Goal: Contribute content

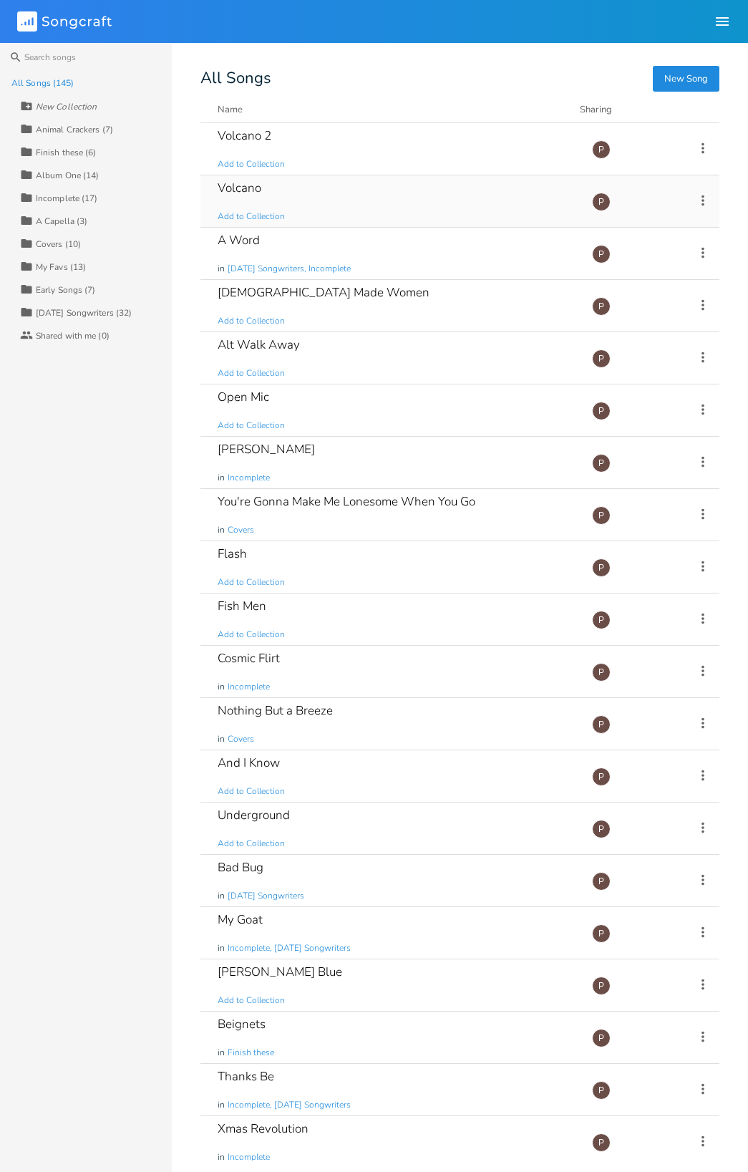
click at [233, 187] on div "Volcano" at bounding box center [240, 188] width 44 height 12
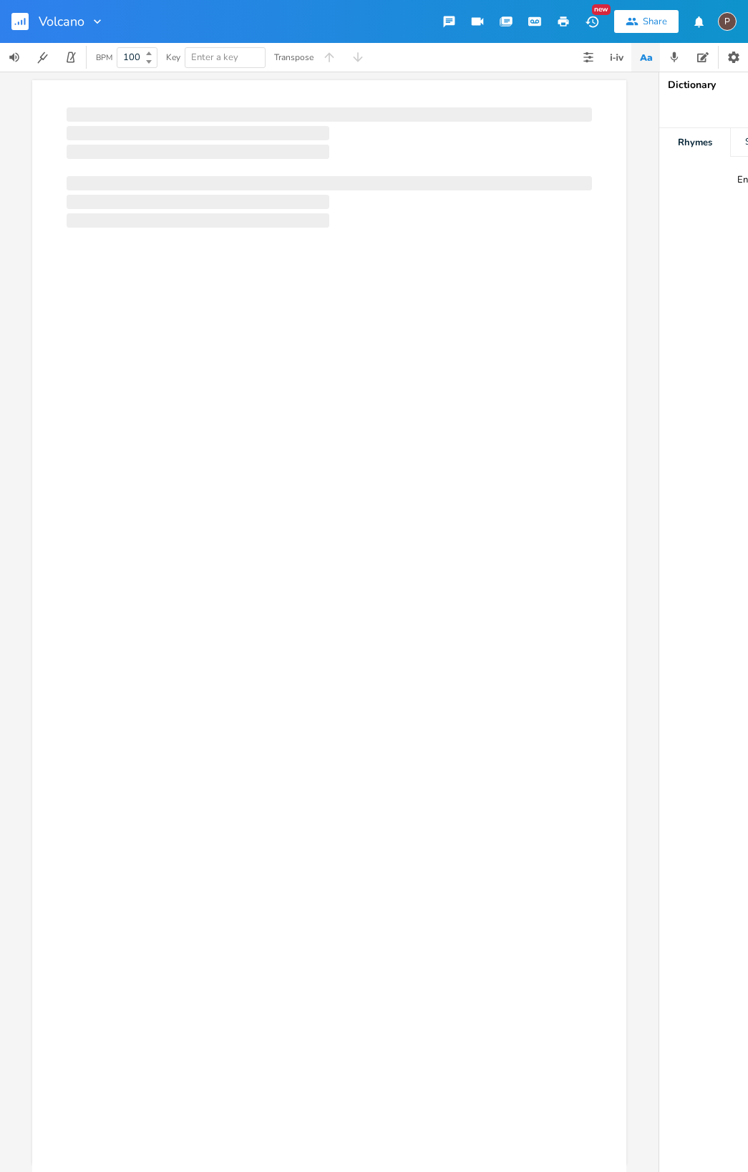
scroll to position [0, 1]
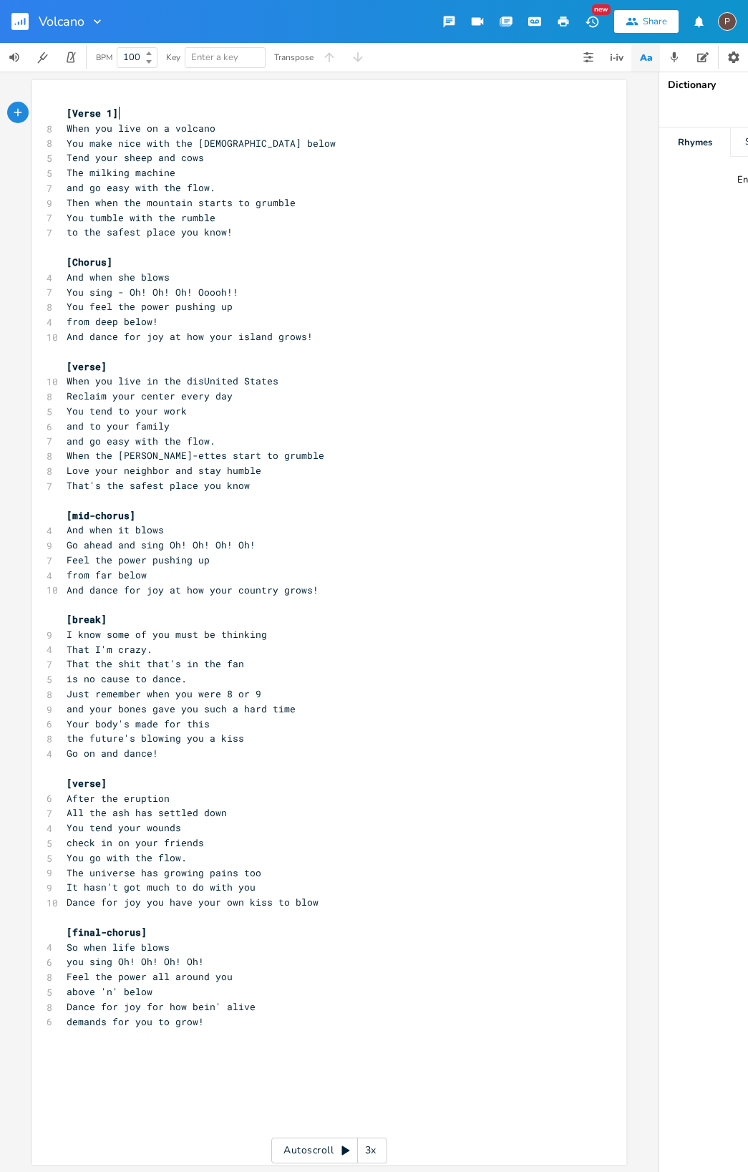
click at [216, 435] on span "and go easy with the flow." at bounding box center [141, 441] width 149 height 13
type textarea "ray"
type textarea "lightly"
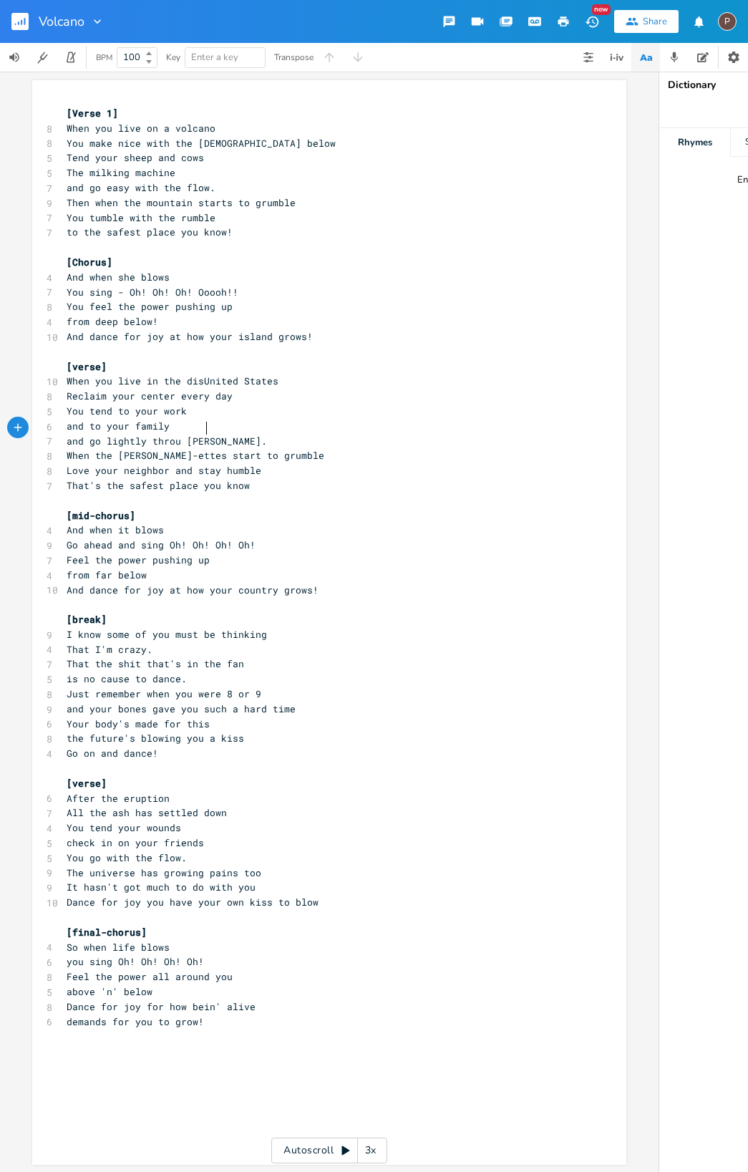
type textarea "through"
drag, startPoint x: 153, startPoint y: 470, endPoint x: 271, endPoint y: 472, distance: 118.9
click at [271, 478] on pre "That's the safest place you know" at bounding box center [322, 485] width 517 height 15
type textarea "only game to play"
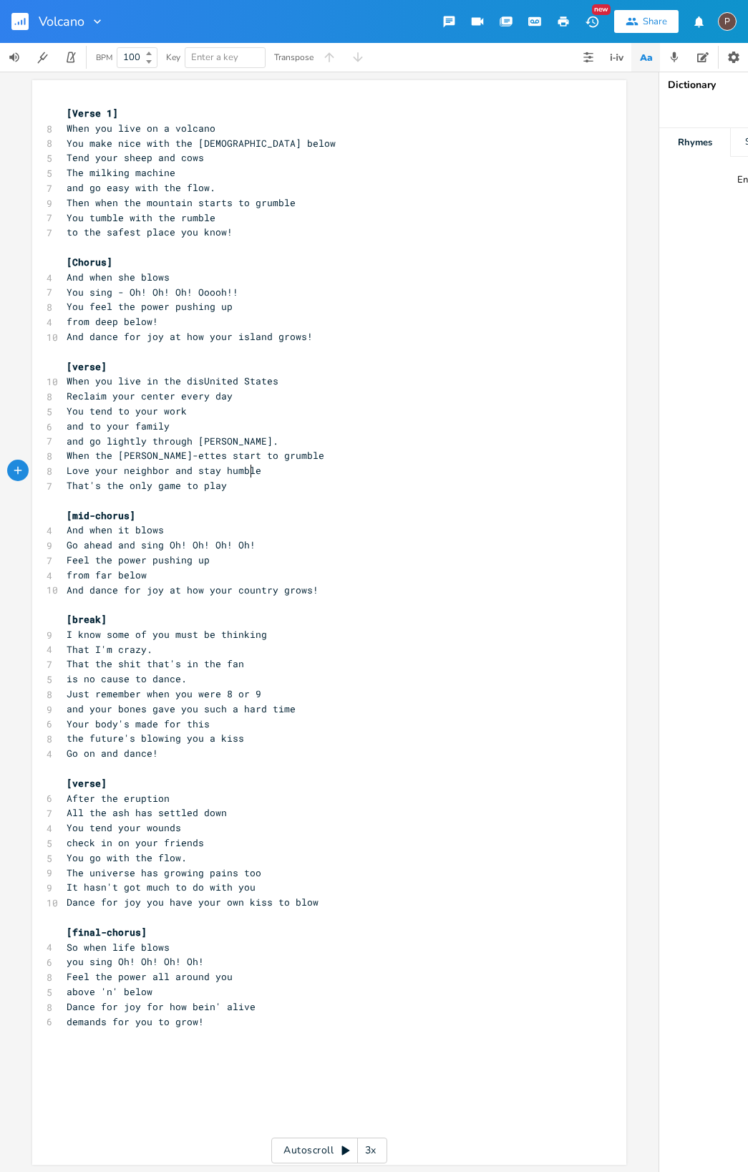
scroll to position [0, 63]
click at [107, 672] on span "is no cause to dance." at bounding box center [127, 678] width 120 height 13
type textarea "an'"
type textarea "nt"
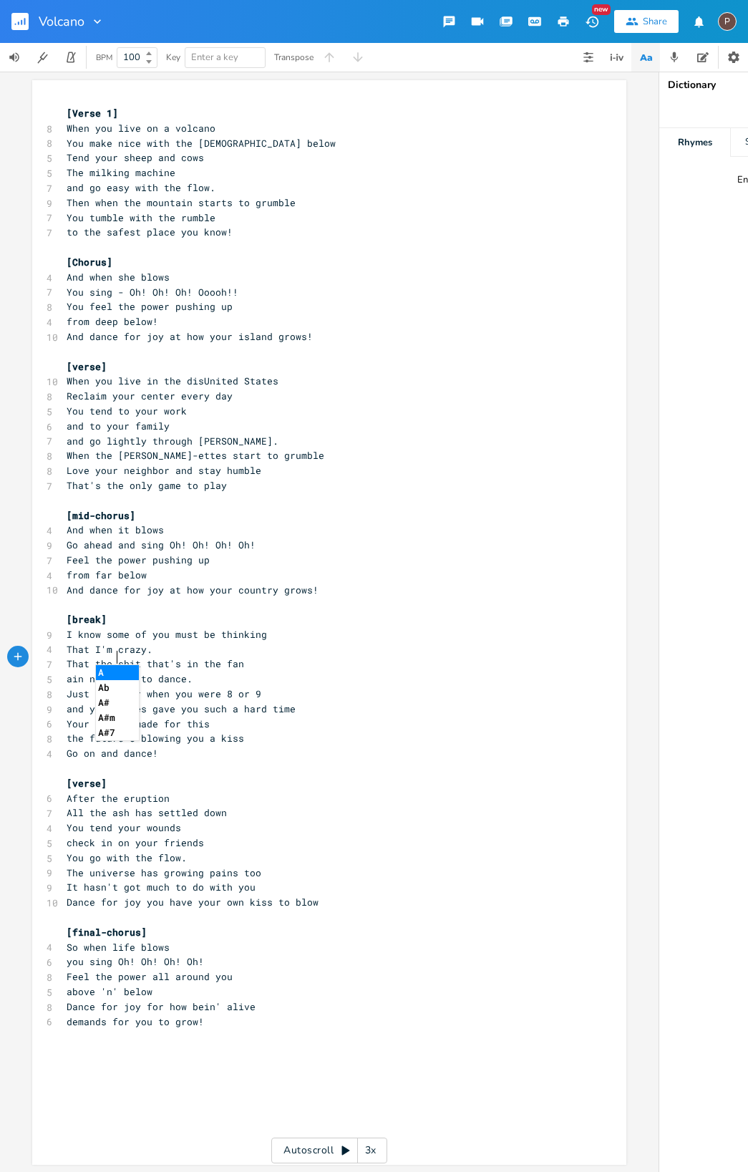
scroll to position [0, 6]
type textarea "in't"
type textarea "'"
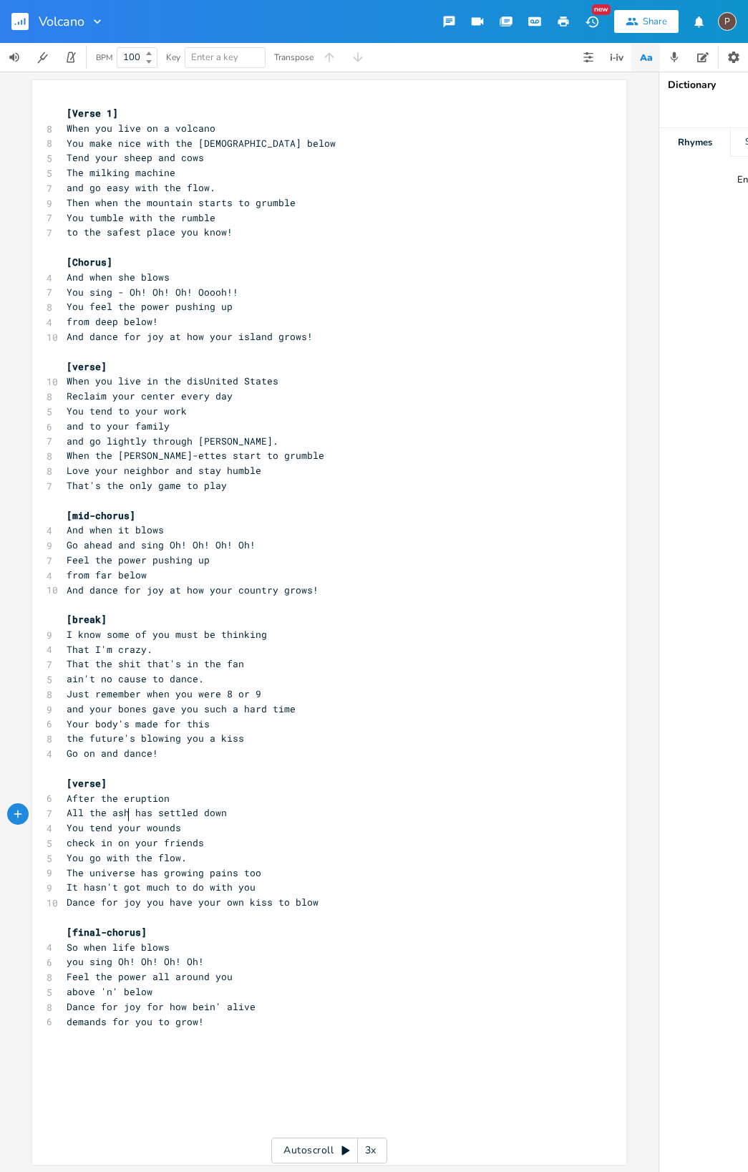
click at [123, 836] on span "check in on your friends" at bounding box center [135, 842] width 137 height 13
type textarea "Go together into town"
drag, startPoint x: 253, startPoint y: 846, endPoint x: 263, endPoint y: 846, distance: 10.0
click at [254, 866] on pre "The universe has growing pains too" at bounding box center [322, 873] width 517 height 15
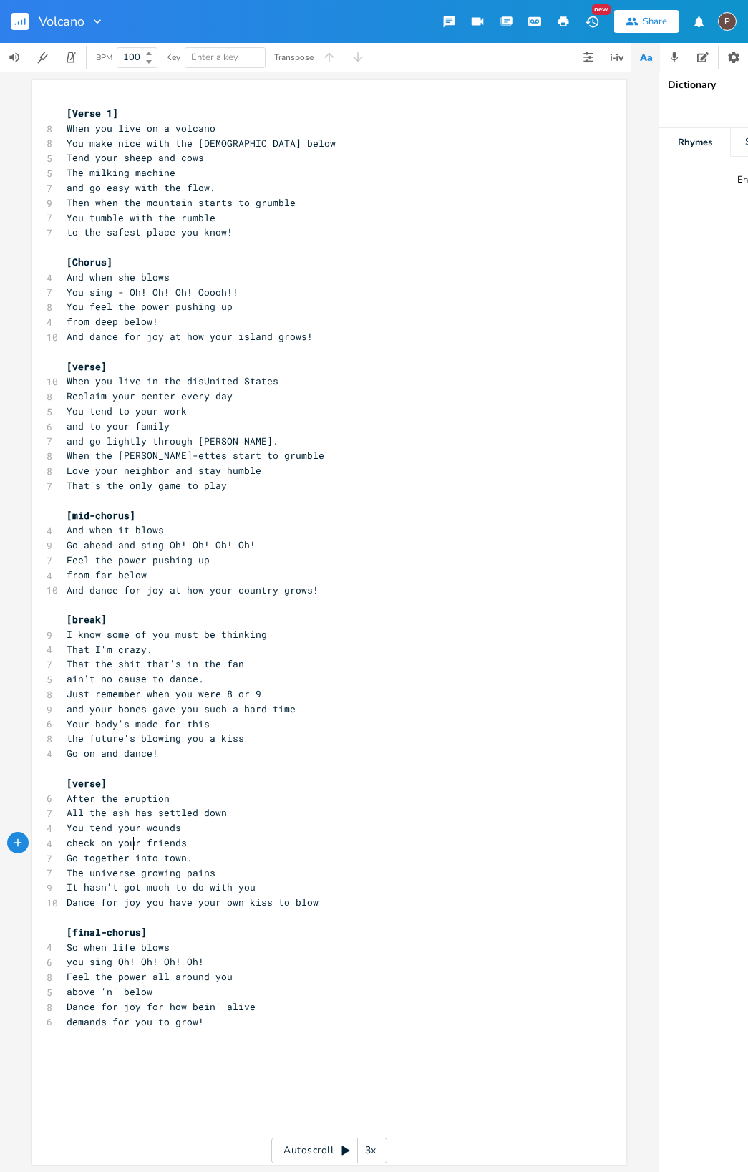
type textarea "'s"
type textarea "G"
type textarea "little"
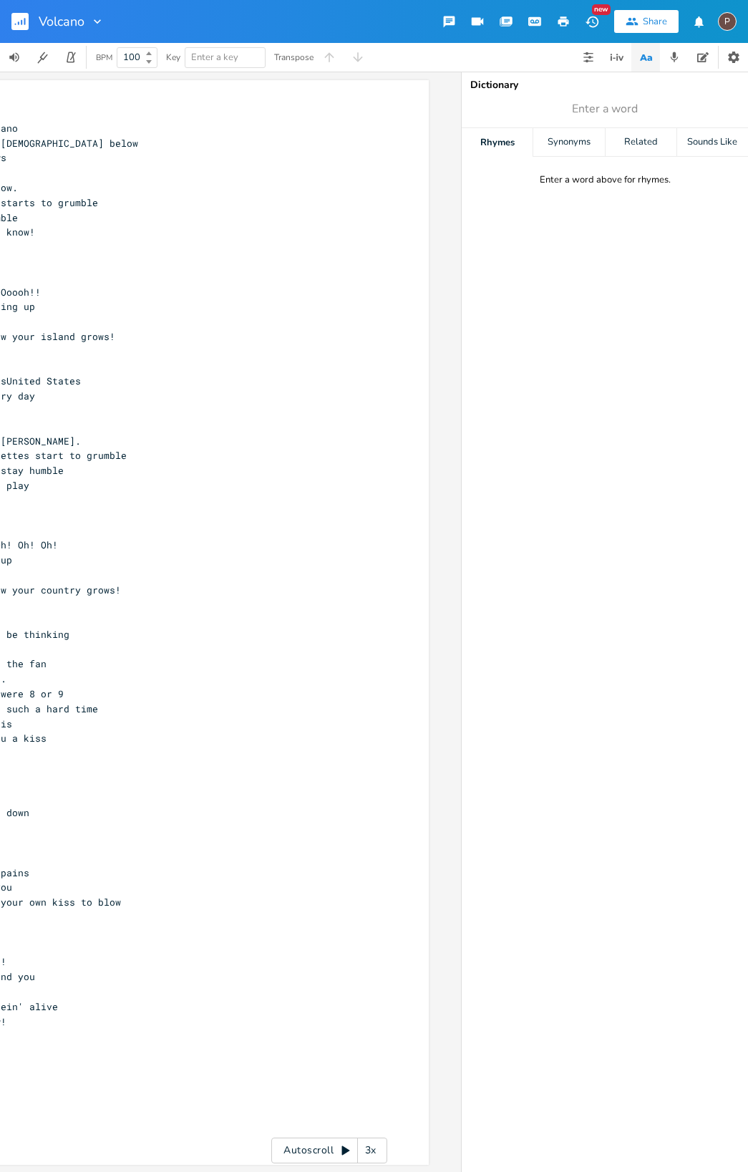
scroll to position [0, 198]
type input "down"
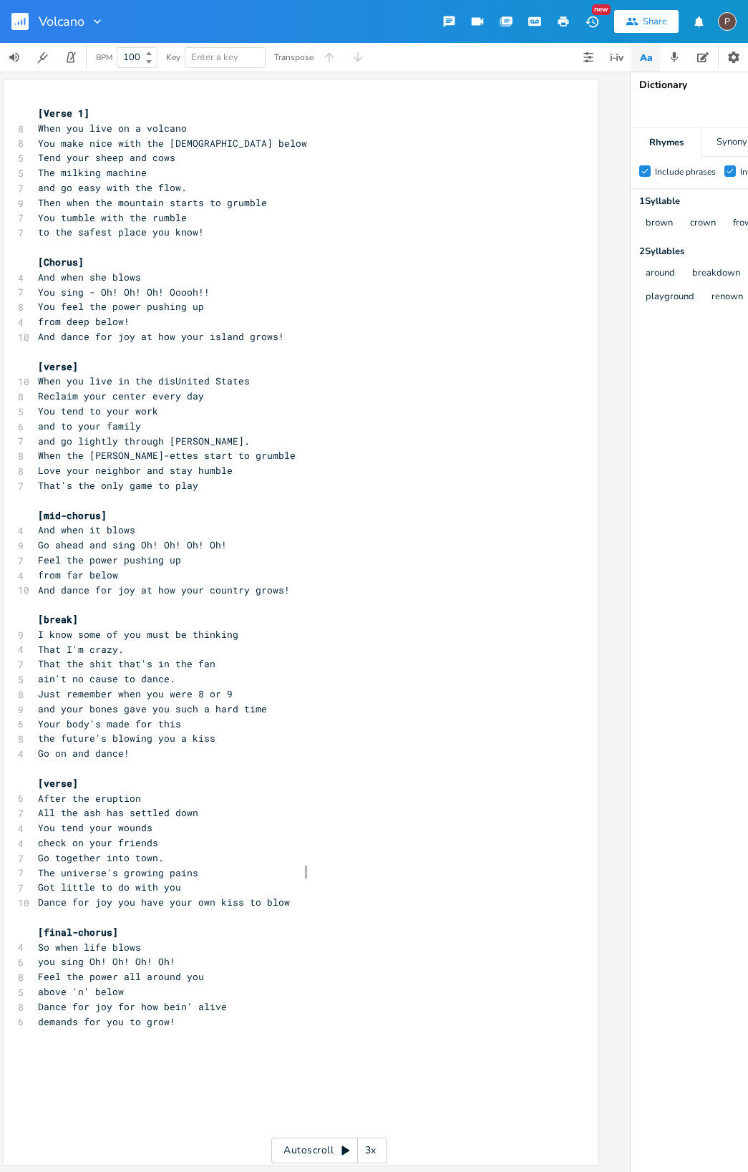
scroll to position [0, 29]
drag, startPoint x: 306, startPoint y: 873, endPoint x: 183, endPoint y: 874, distance: 123.9
click at [183, 895] on pre "Dance for joy you have your own kiss to blow" at bounding box center [292, 902] width 517 height 15
type textarea "two feet there on the ground"
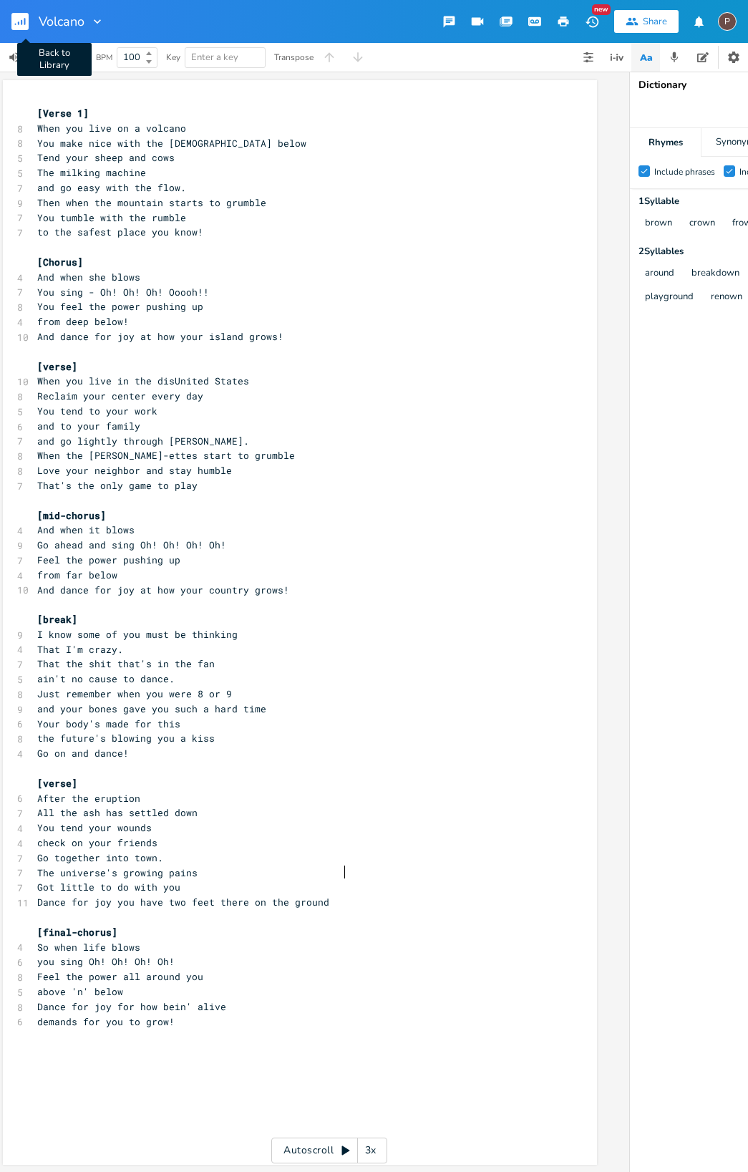
click at [25, 22] on icon "button" at bounding box center [24, 21] width 1 height 7
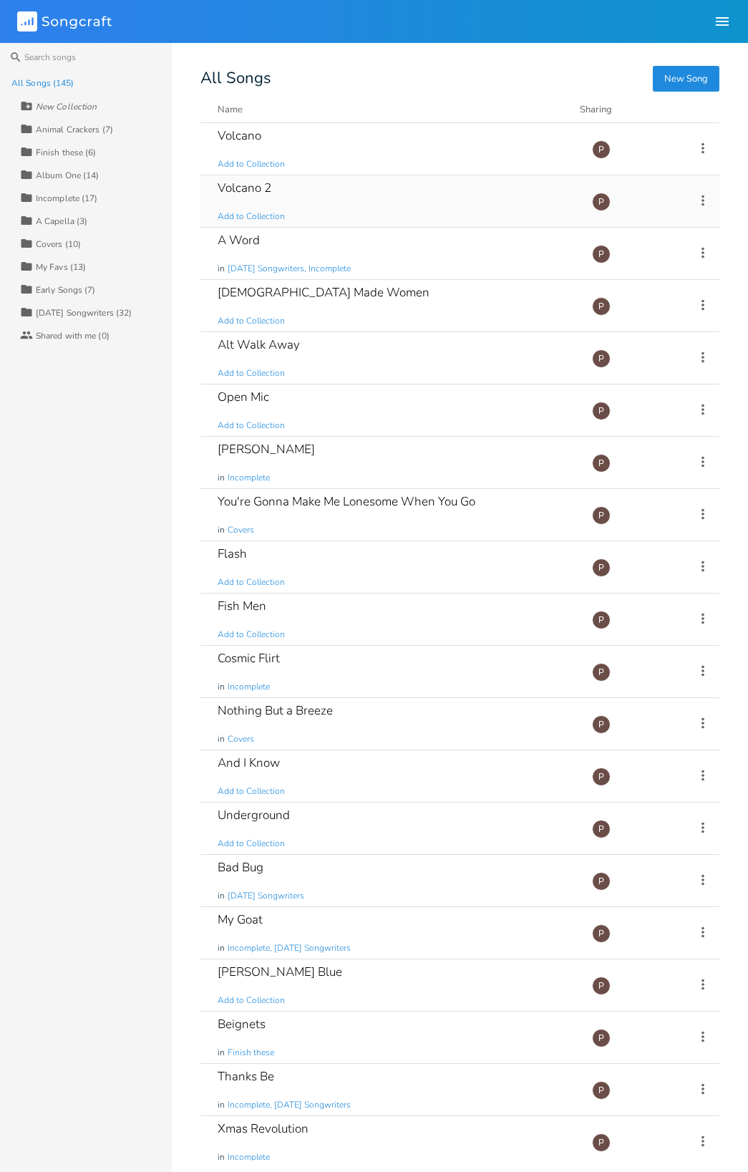
click at [256, 186] on div "Volcano 2" at bounding box center [245, 188] width 54 height 12
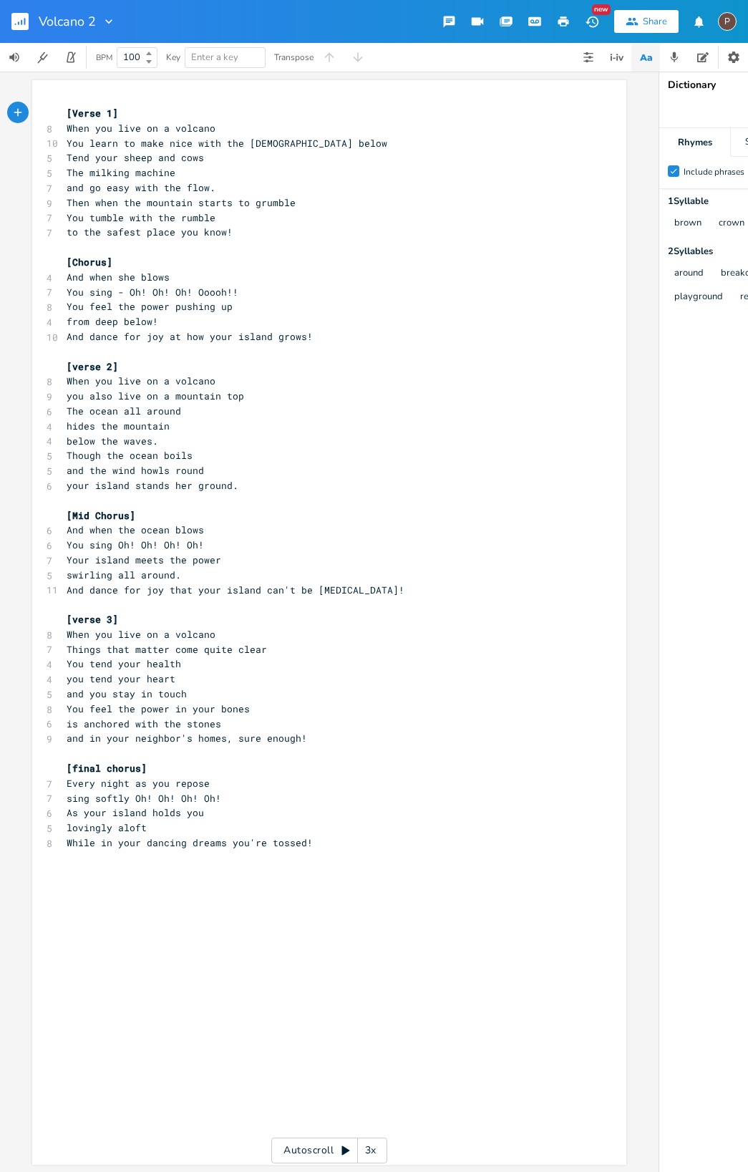
scroll to position [0, 6]
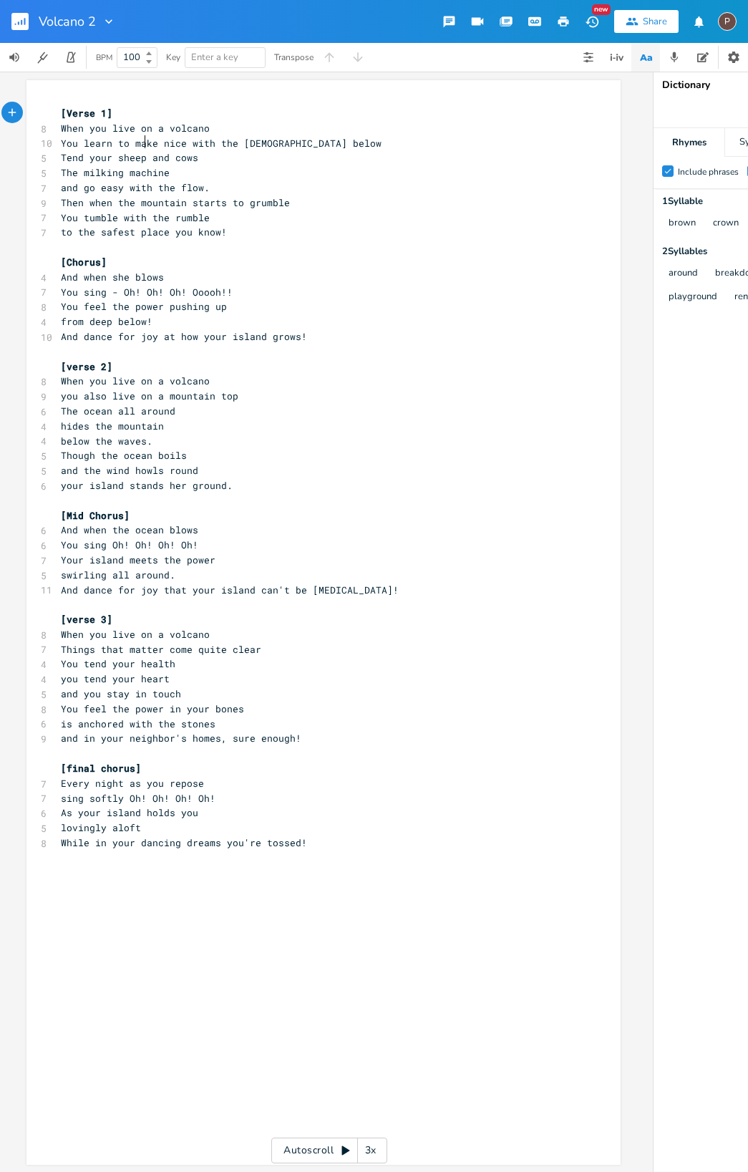
click at [142, 139] on span "You learn to make nice with the [DEMOGRAPHIC_DATA] below" at bounding box center [221, 143] width 321 height 13
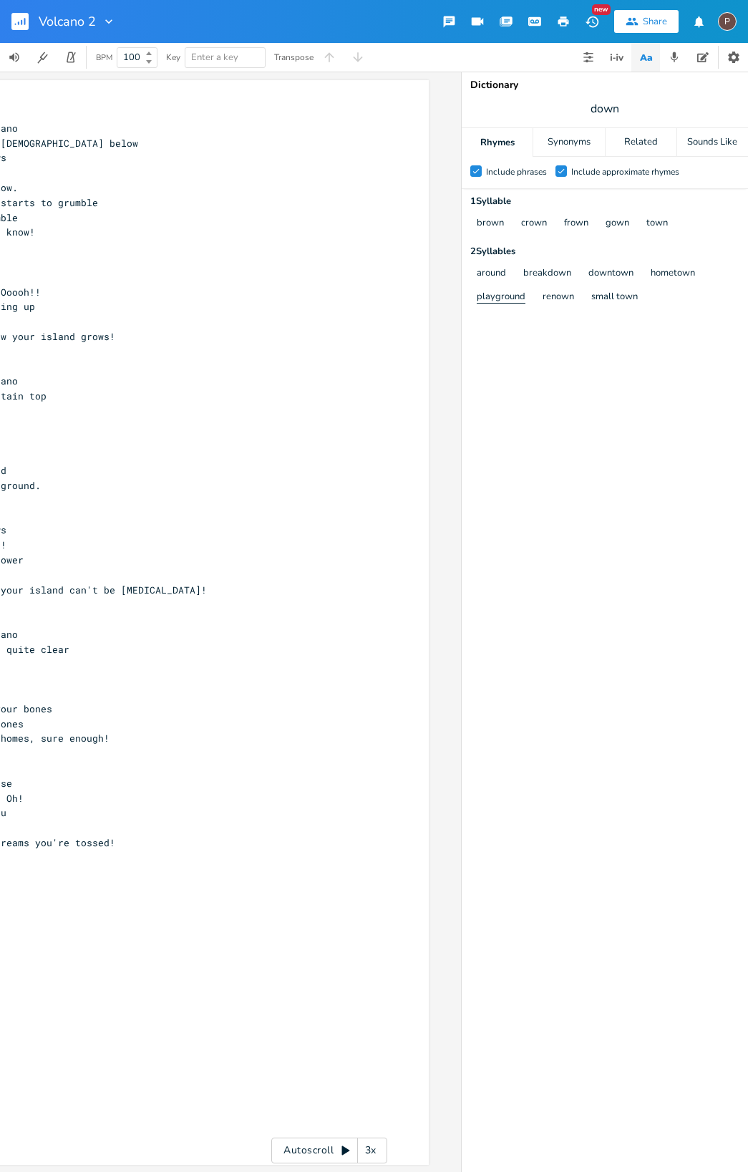
scroll to position [0, 198]
type textarea "very well know"
click at [625, 111] on span "down" at bounding box center [605, 109] width 286 height 26
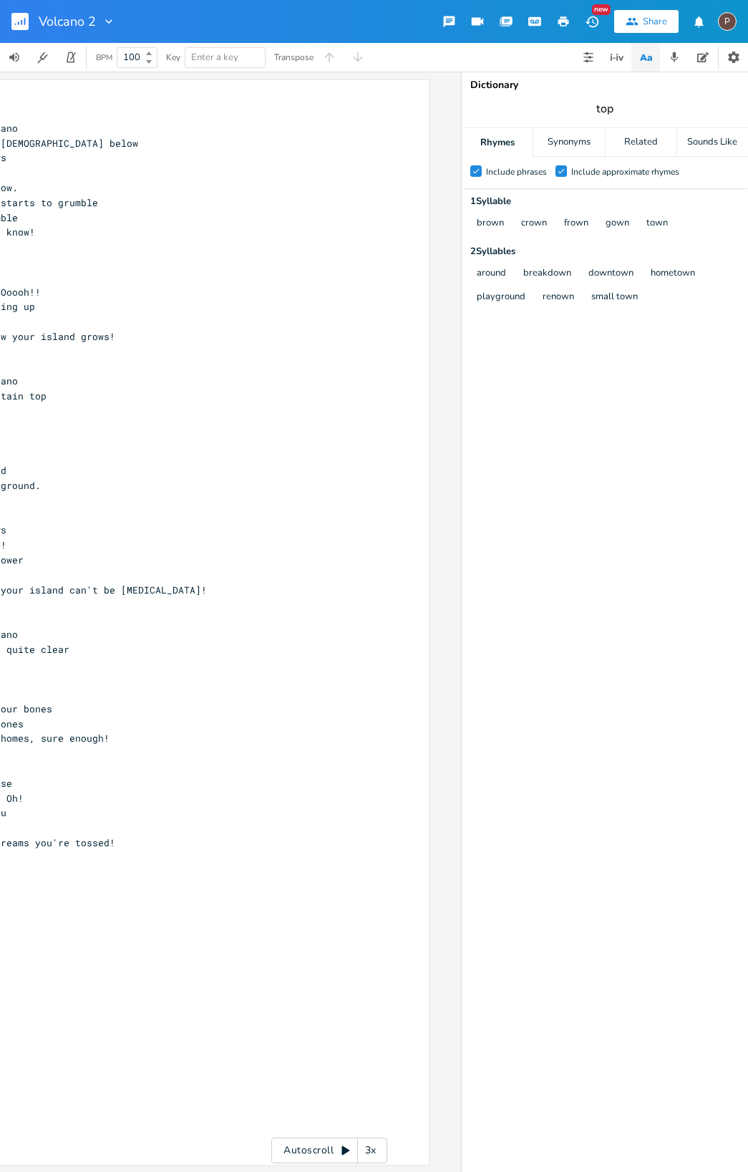
type input "top"
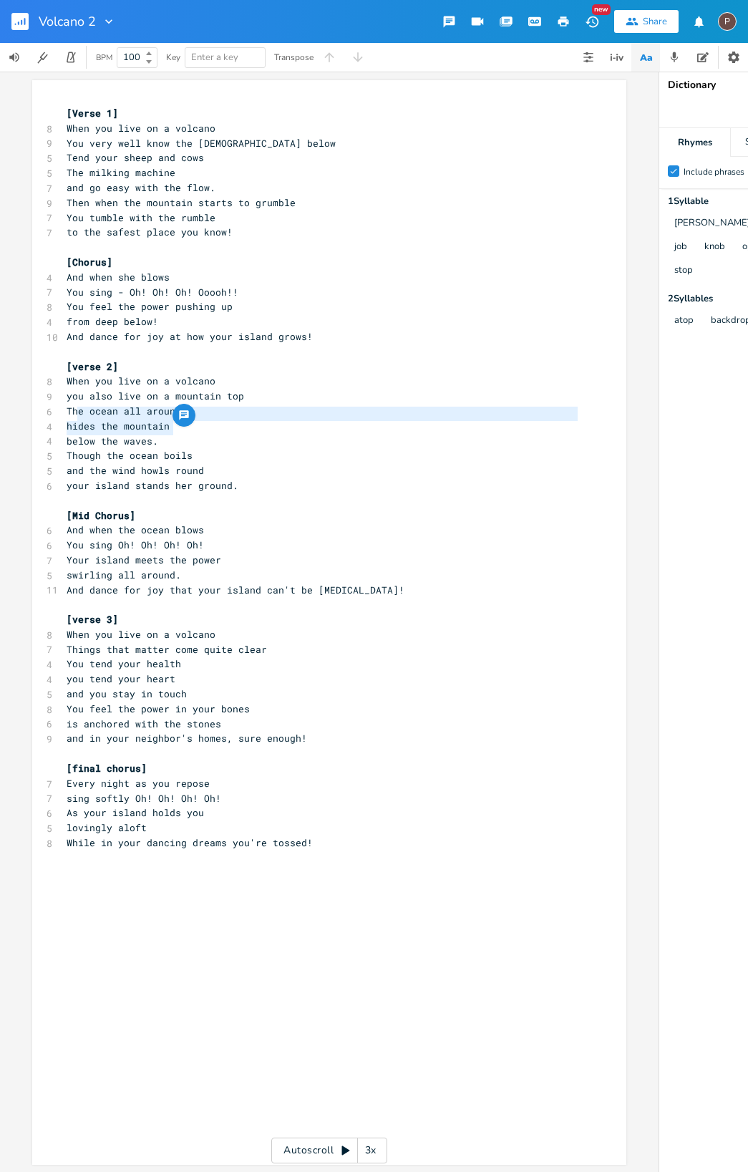
drag, startPoint x: 76, startPoint y: 412, endPoint x: 169, endPoint y: 425, distance: 94.0
click at [169, 425] on div "hides the mountain below the waves x [Verse 1] 8 When you live on a volcano 9 Y…" at bounding box center [329, 622] width 594 height 1085
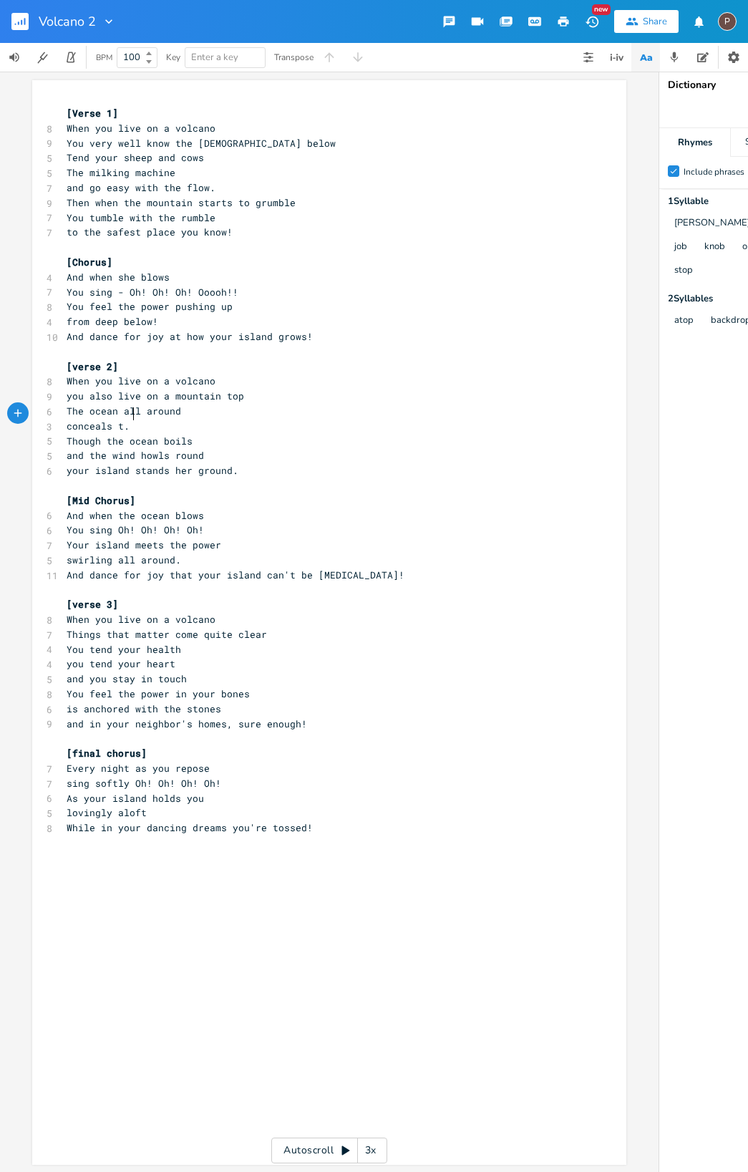
type textarea "conceals te"
type textarea "he goddess"
type textarea "the mou"
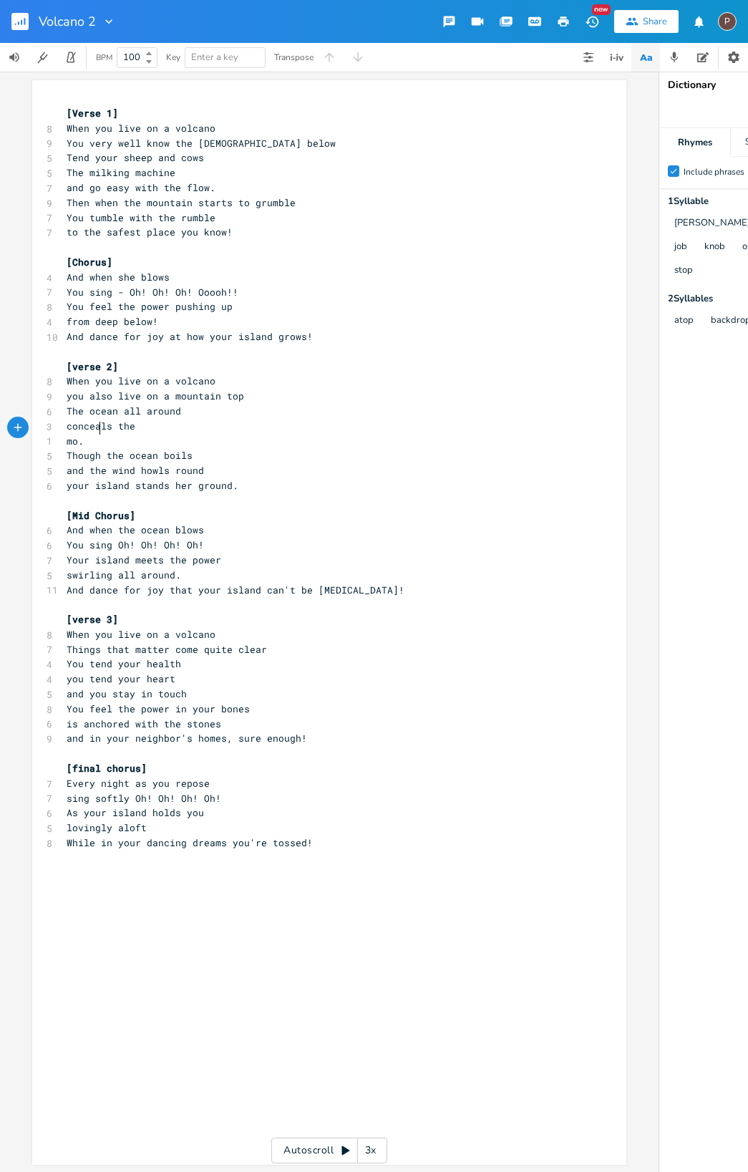
scroll to position [0, 19]
type textarea "mountain biul"
type textarea "uilding shop"
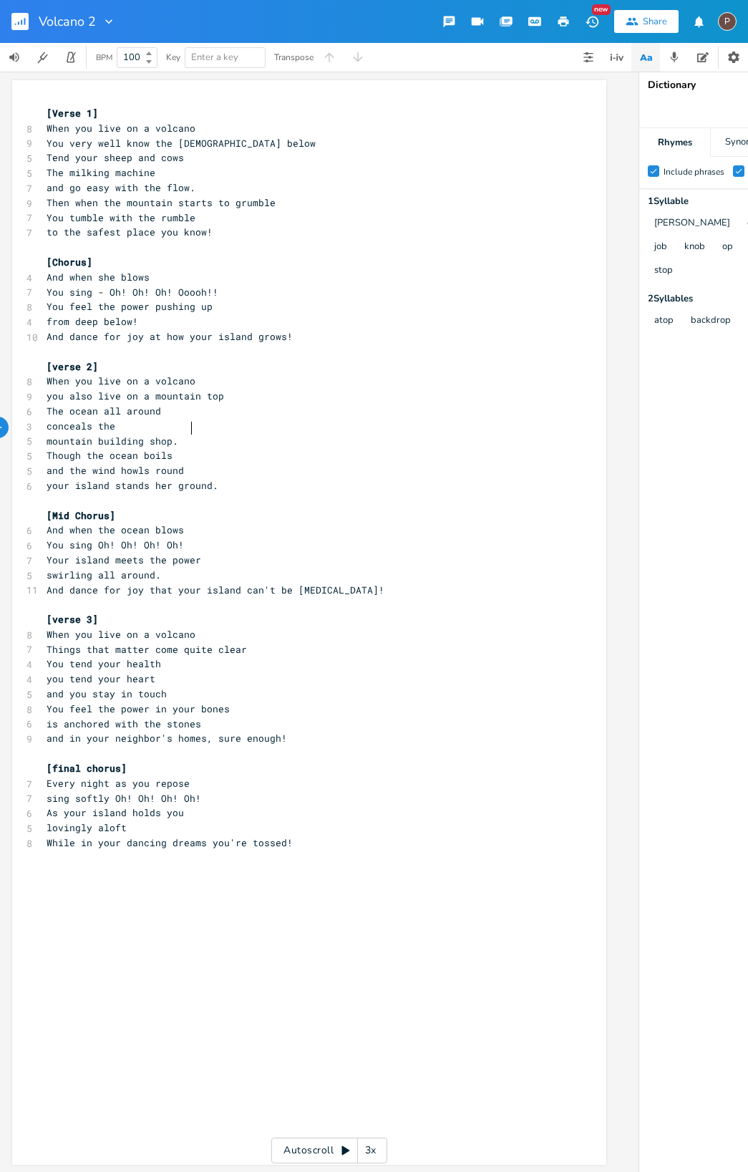
scroll to position [0, 19]
type textarea "stands her ground"
drag, startPoint x: 228, startPoint y: 472, endPoint x: 133, endPoint y: 472, distance: 95.2
click at [133, 479] on span "your island stands her ground." at bounding box center [134, 485] width 172 height 13
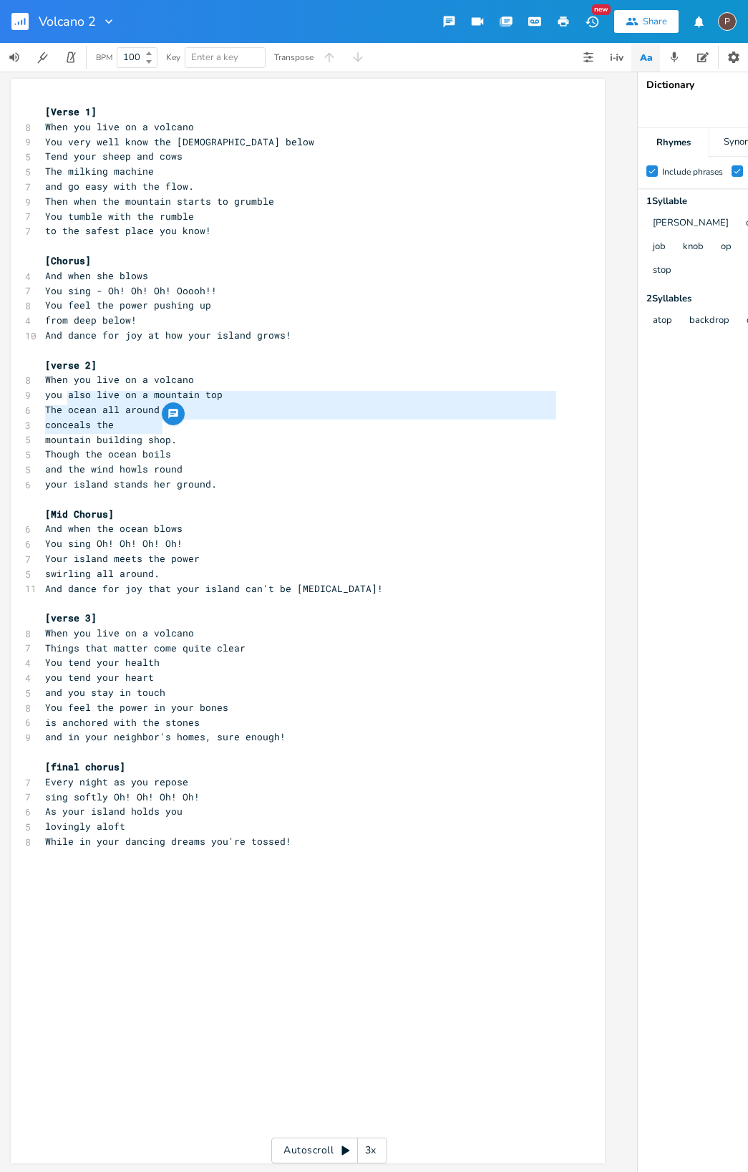
drag, startPoint x: 64, startPoint y: 397, endPoint x: 157, endPoint y: 424, distance: 96.1
click at [158, 424] on div "ocean all around conceals the mountain building x [Verse 1] 8 When you live on …" at bounding box center [308, 621] width 594 height 1085
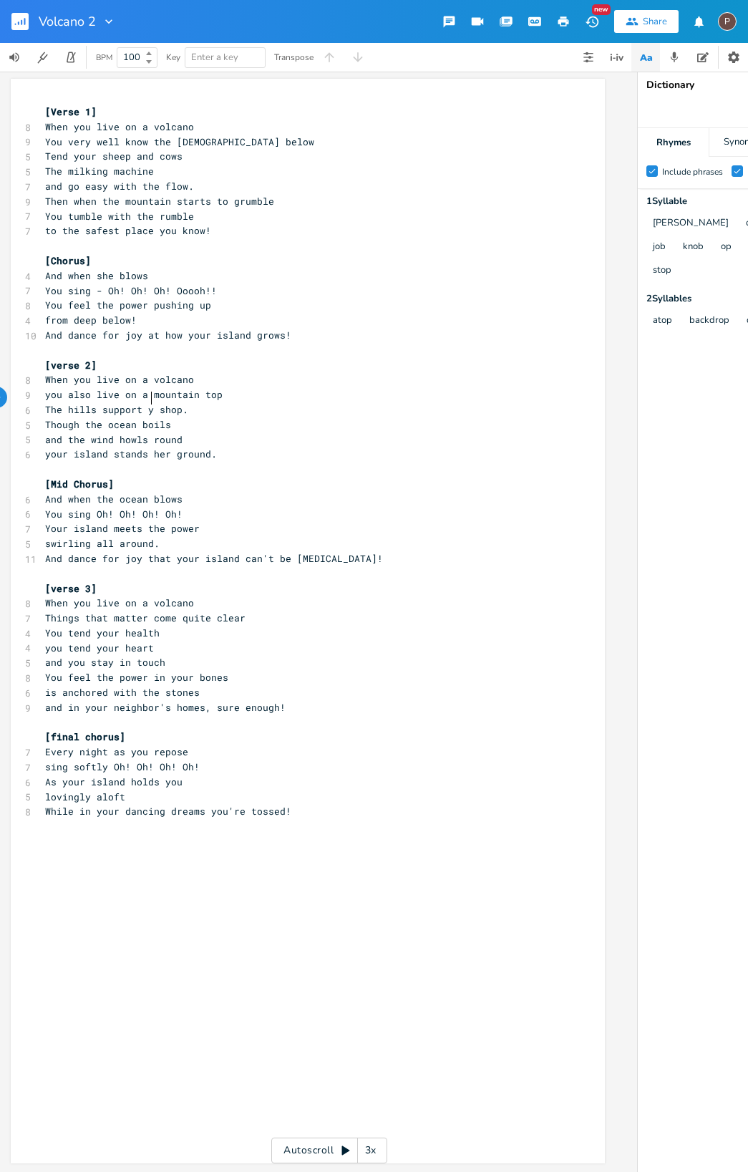
scroll to position [0, 59]
type textarea "hills support your"
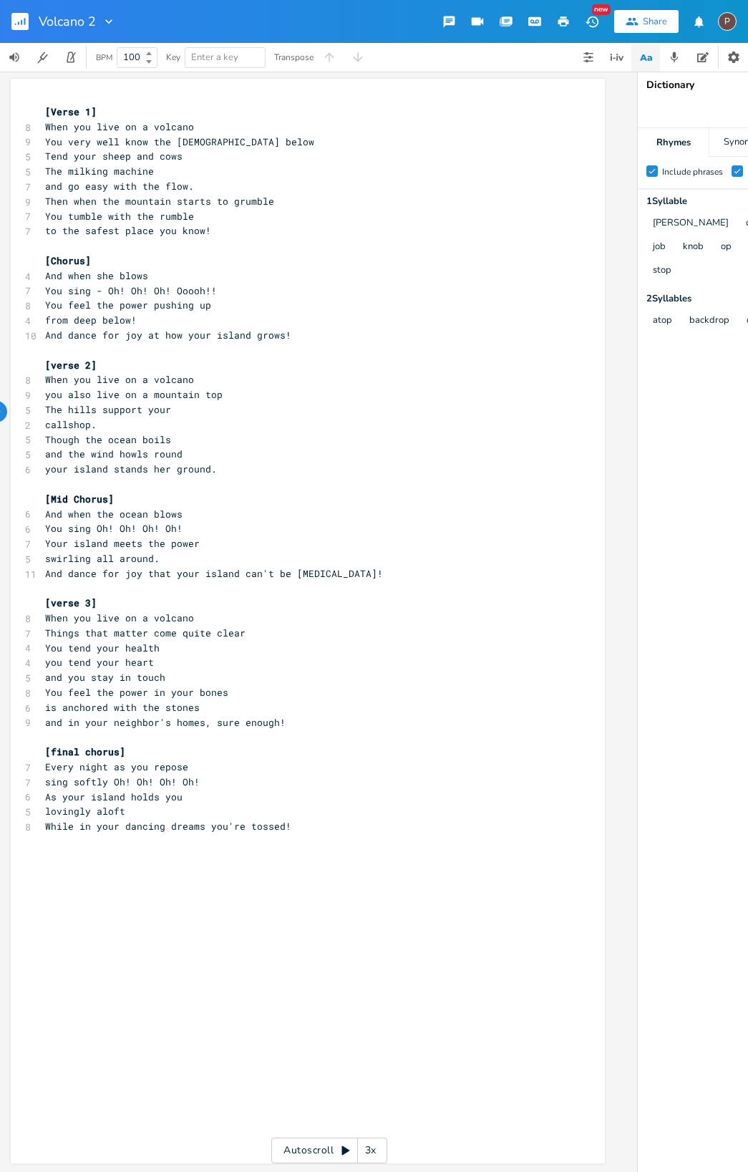
type textarea "calle"
type textarea "ttle and yll\\"
type textarea "our"
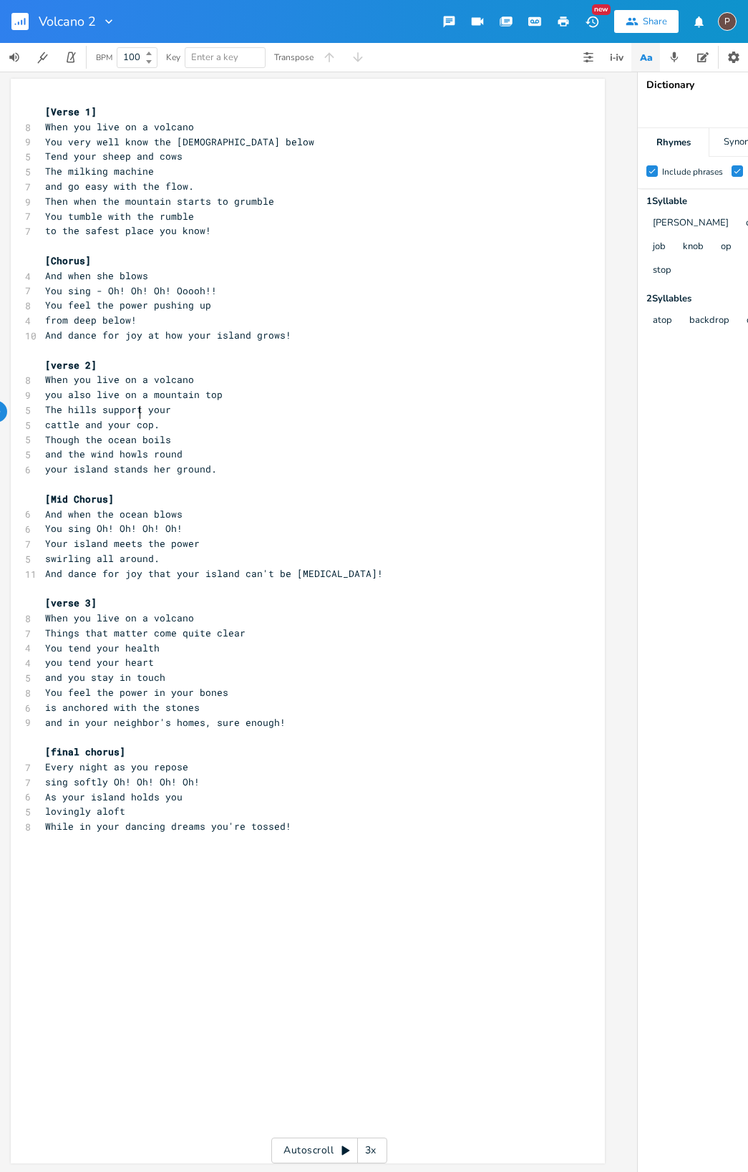
scroll to position [0, 3]
type textarea "cr"
click at [140, 403] on span "The hills support your" at bounding box center [108, 409] width 126 height 13
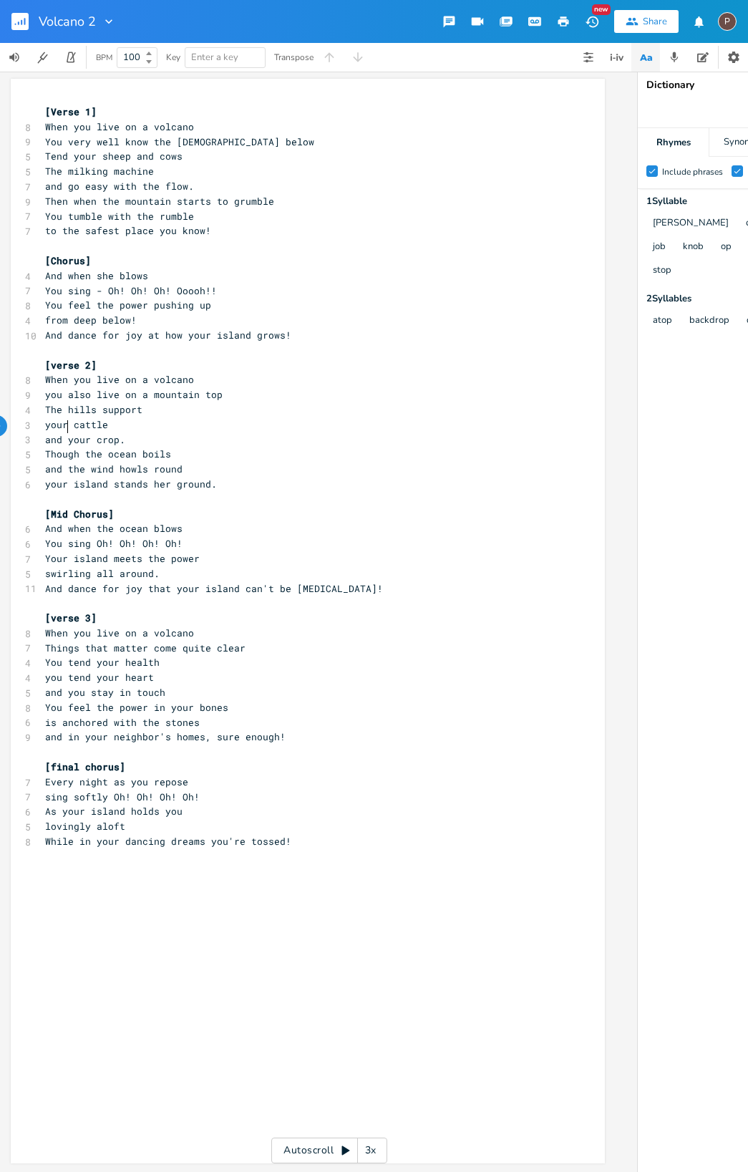
scroll to position [0, 4]
type textarea "every"
drag, startPoint x: 223, startPoint y: 468, endPoint x: 236, endPoint y: 477, distance: 15.5
click at [217, 478] on span "your island stands her ground." at bounding box center [131, 484] width 172 height 13
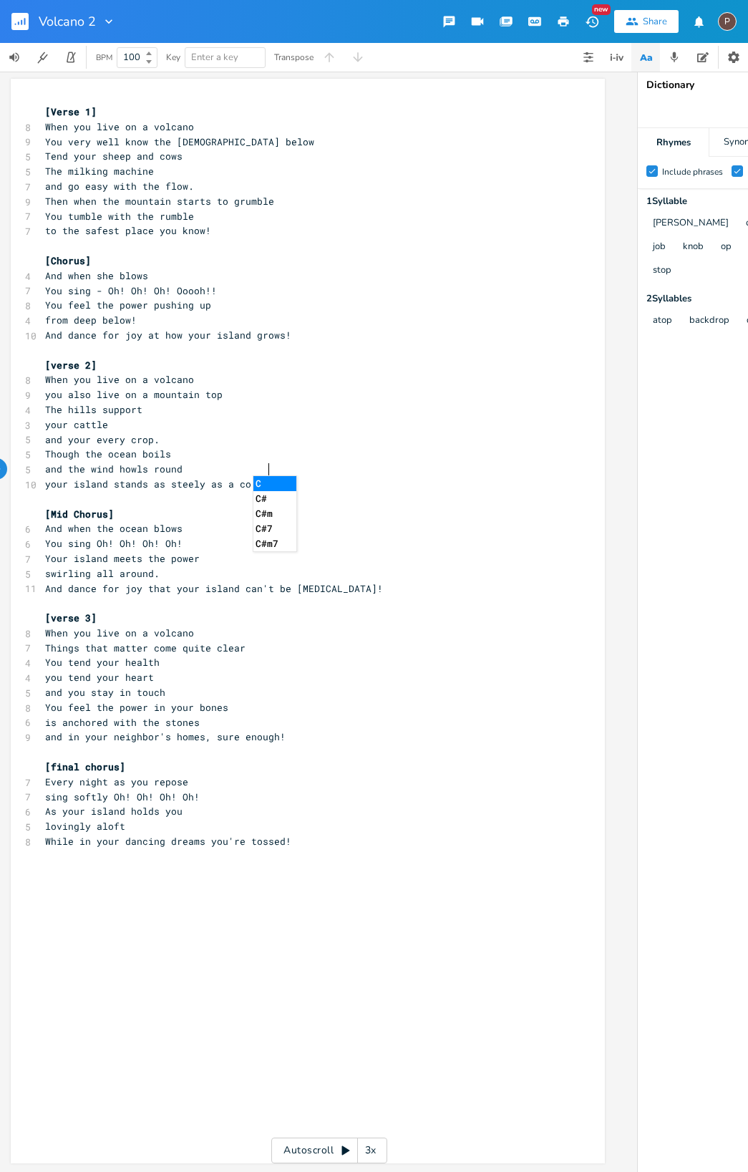
type textarea "as steely as a cop"
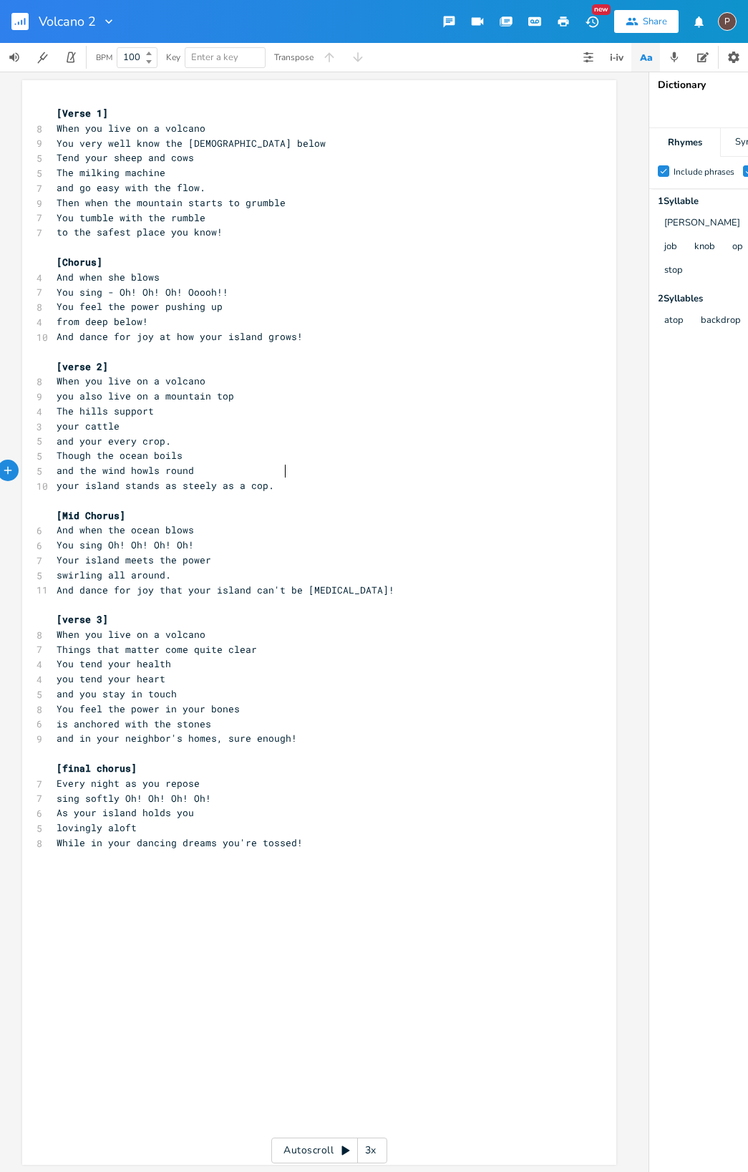
scroll to position [0, 16]
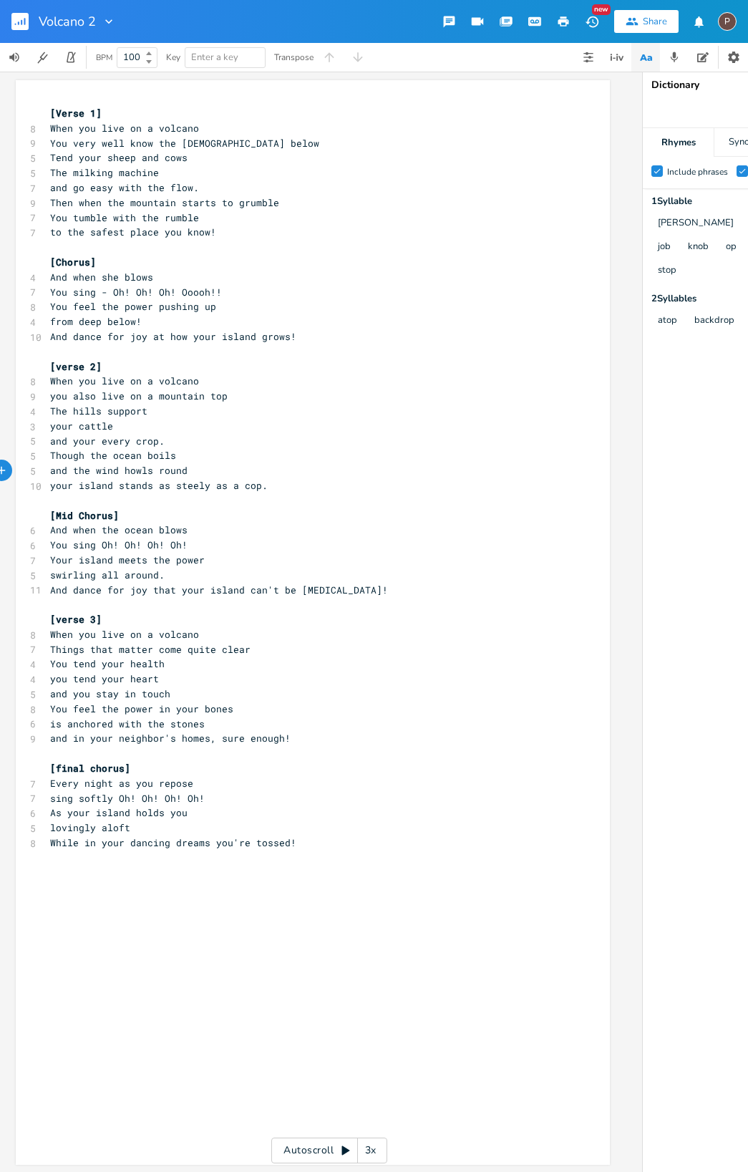
click at [195, 687] on pre "and you stay in touch" at bounding box center [305, 694] width 517 height 15
type textarea "close to all you ever"
type textarea "for all that you hold dear"
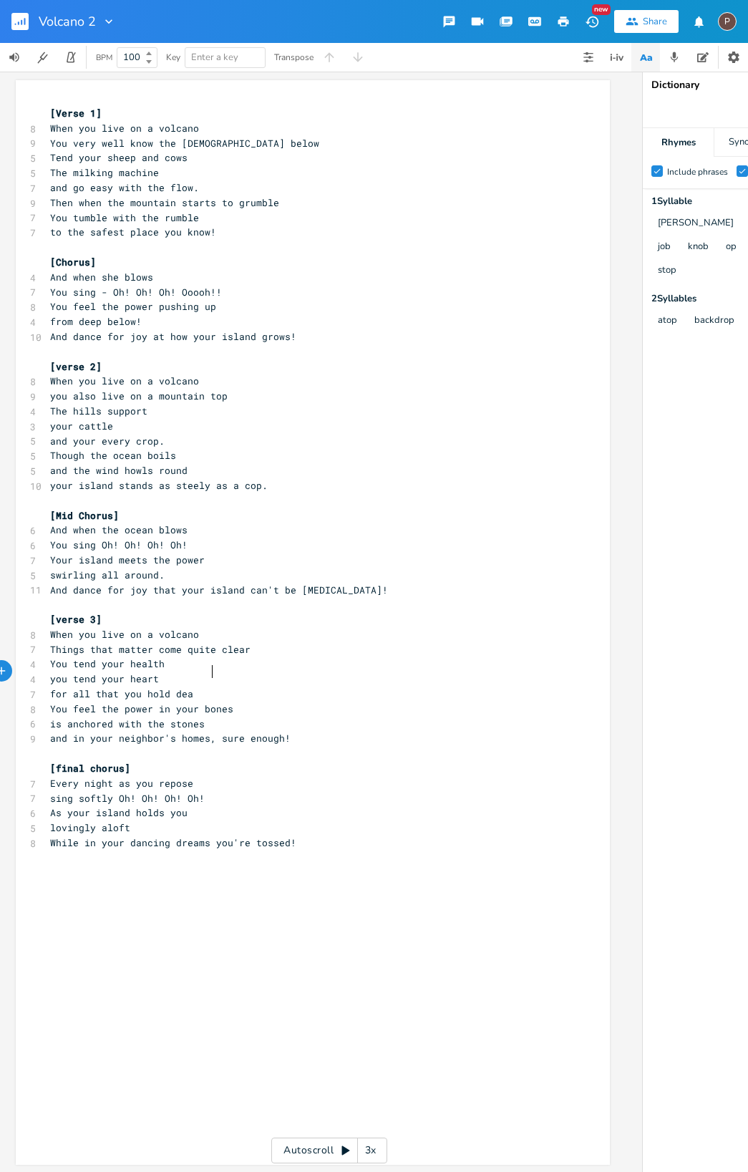
scroll to position [0, 87]
drag, startPoint x: 297, startPoint y: 715, endPoint x: 238, endPoint y: 716, distance: 59.4
click at [238, 732] on span "and in your neighbor's homes, sure enough!" at bounding box center [170, 738] width 241 height 13
type textarea "far and near"
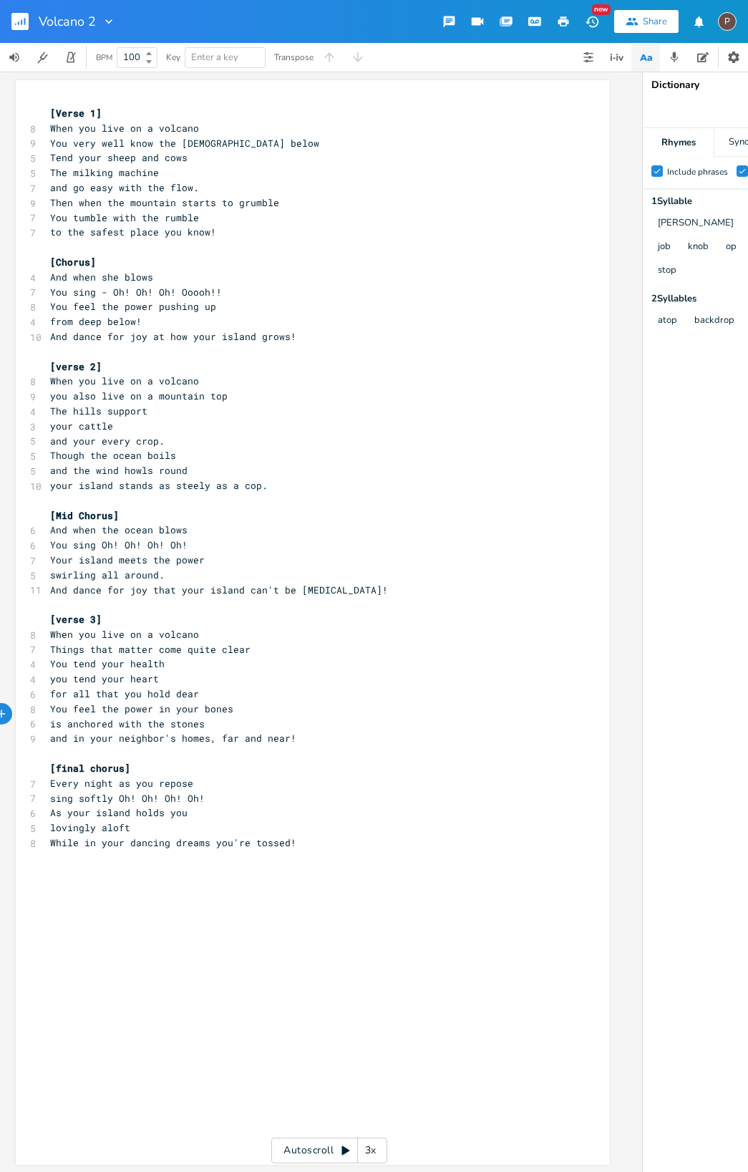
click at [565, 21] on icon "button" at bounding box center [563, 21] width 11 height 10
click at [17, 22] on rect "button" at bounding box center [19, 21] width 17 height 17
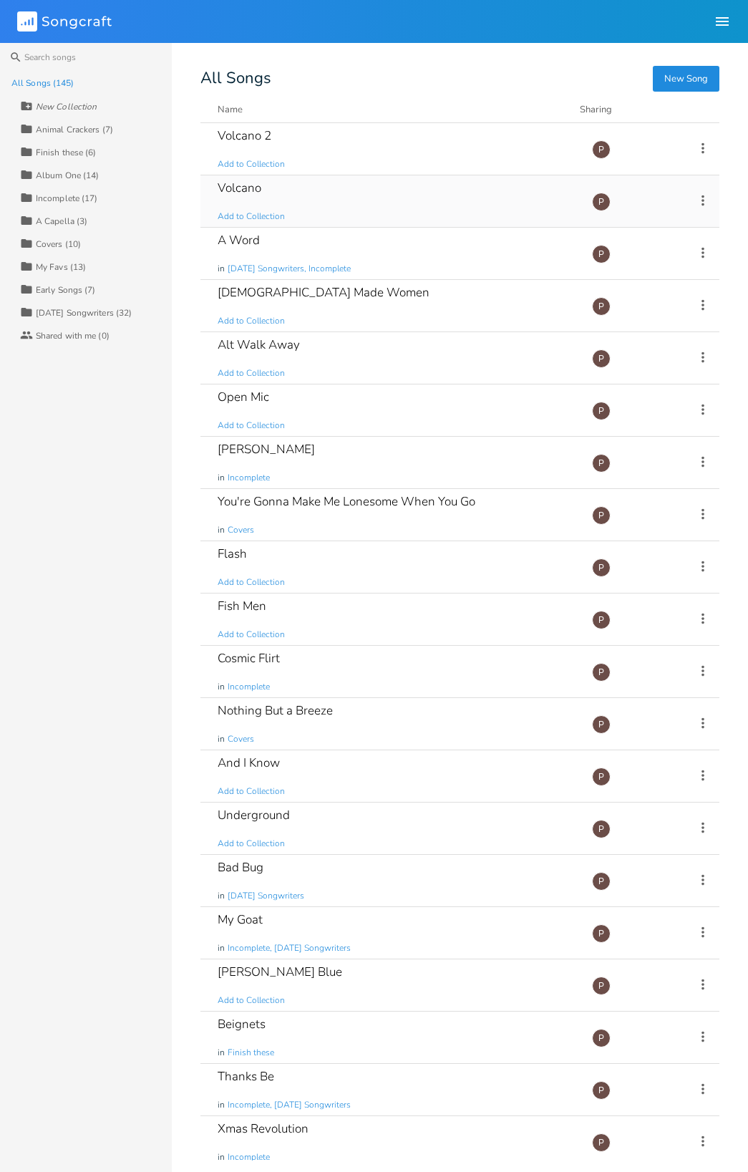
click at [232, 185] on div "Volcano" at bounding box center [240, 188] width 44 height 12
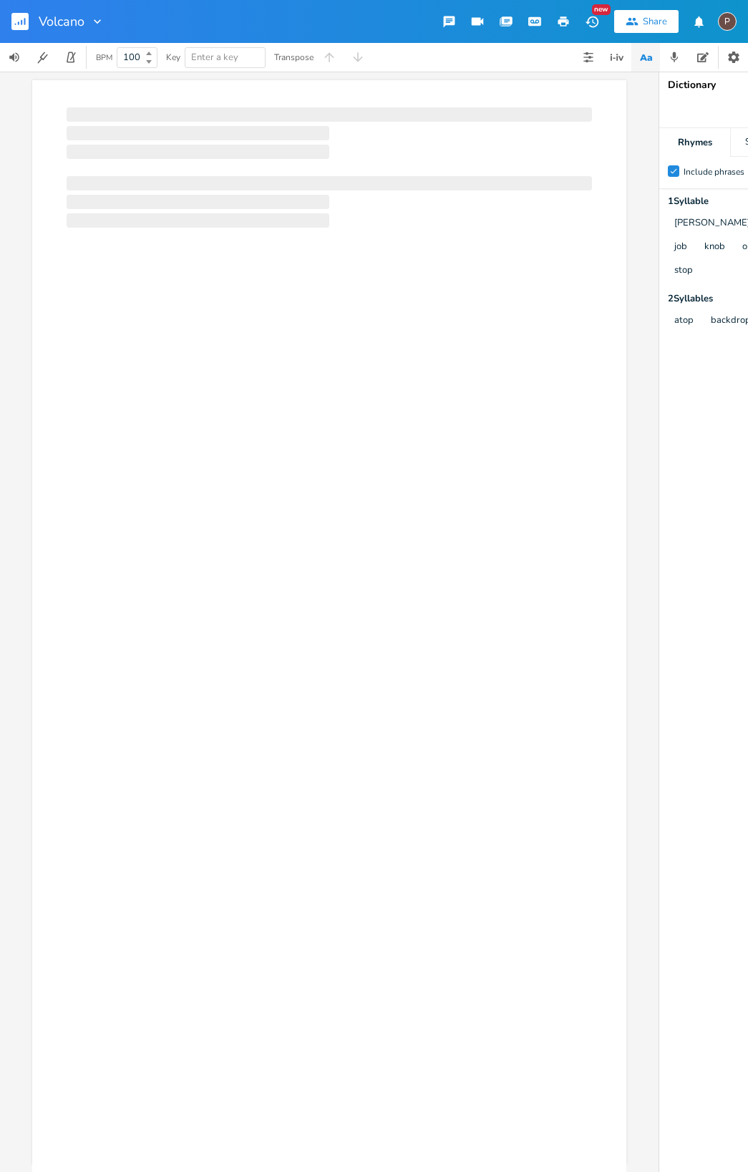
scroll to position [0, 1]
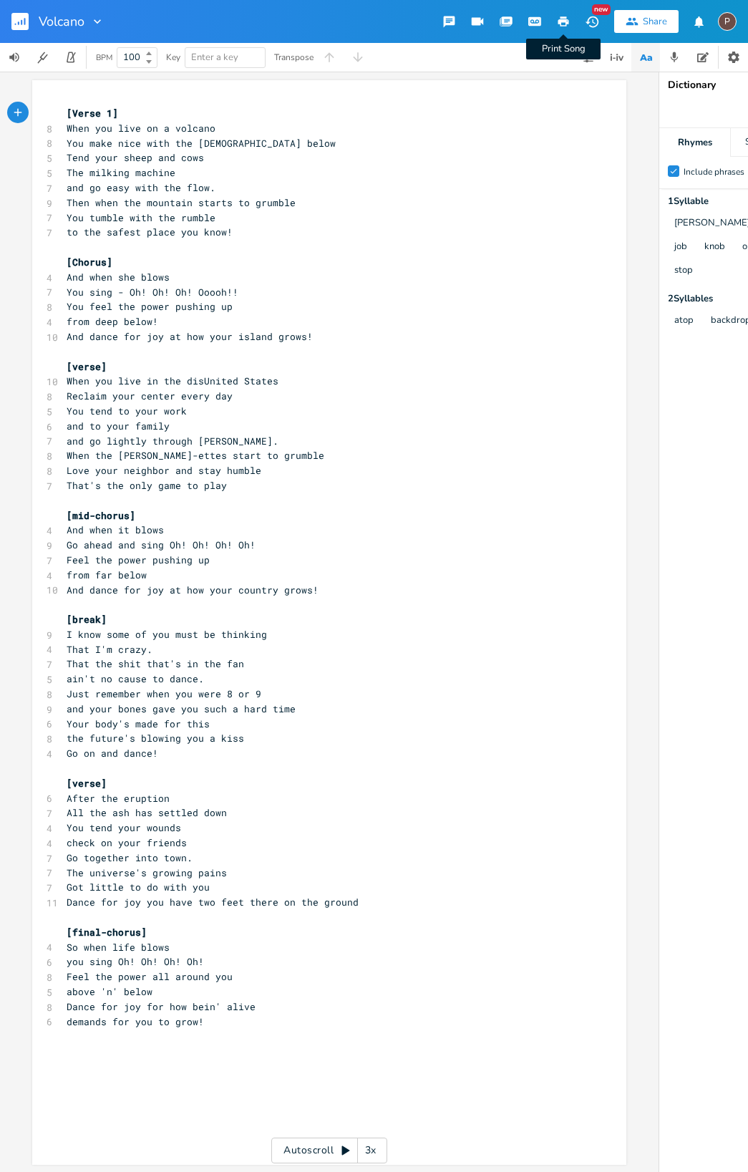
click at [563, 25] on icon "button" at bounding box center [563, 21] width 13 height 13
